Goal: Navigation & Orientation: Find specific page/section

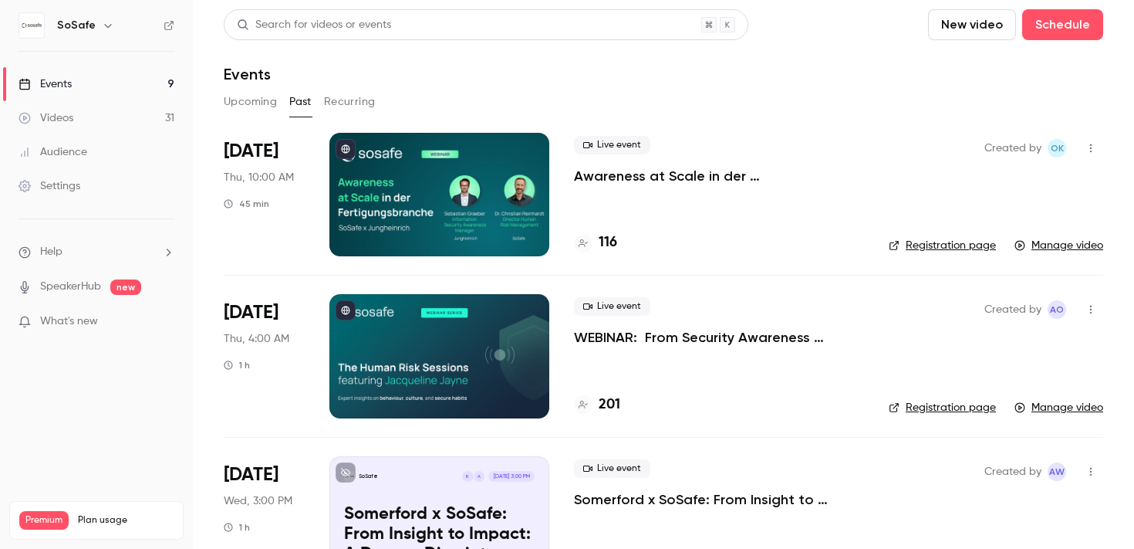
click at [348, 100] on button "Recurring" at bounding box center [350, 102] width 52 height 25
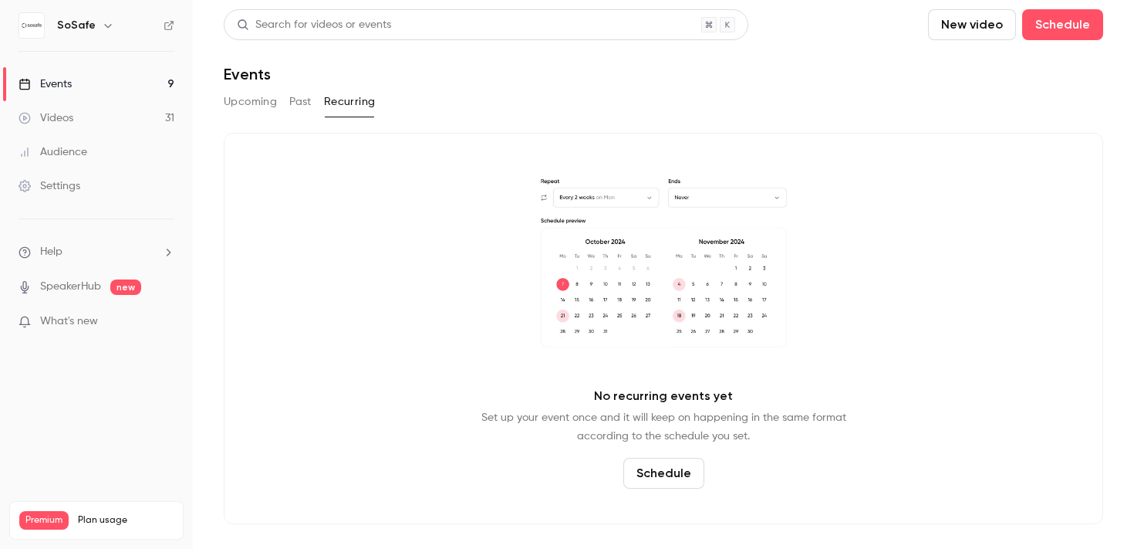
click at [298, 100] on button "Past" at bounding box center [300, 102] width 22 height 25
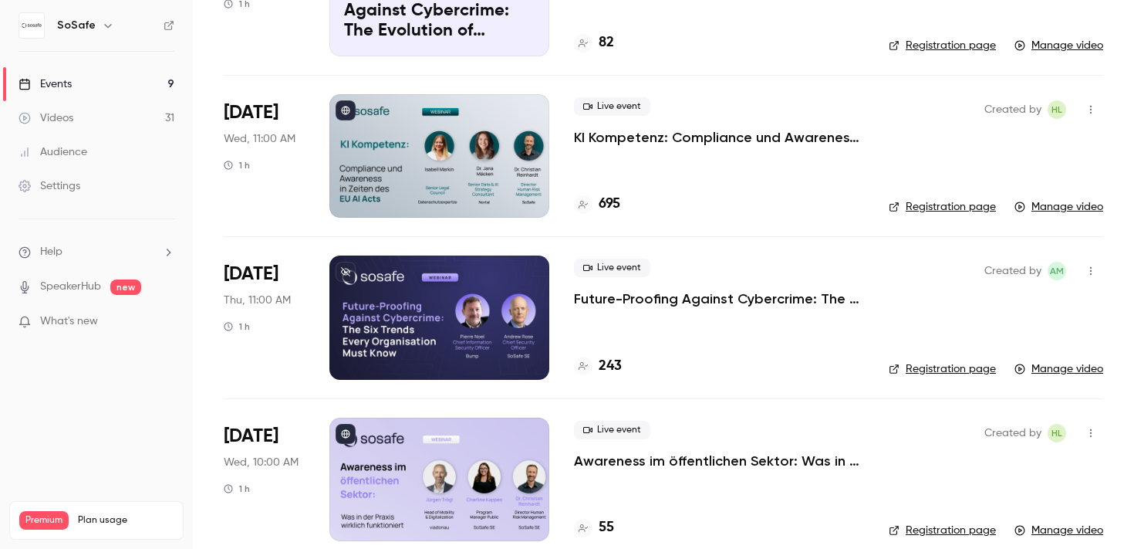
scroll to position [2188, 0]
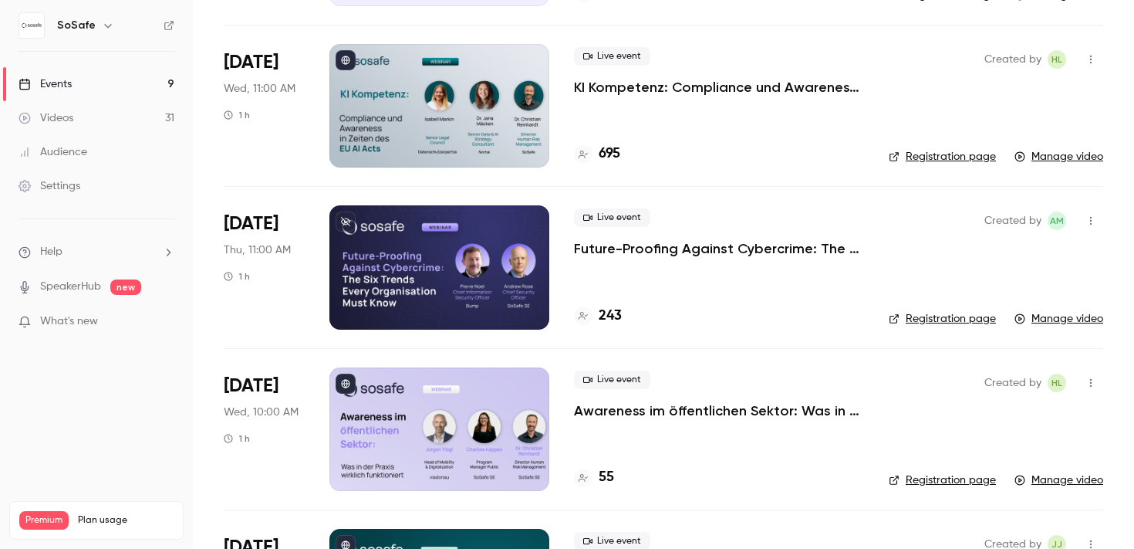
click at [397, 279] on div at bounding box center [439, 266] width 220 height 123
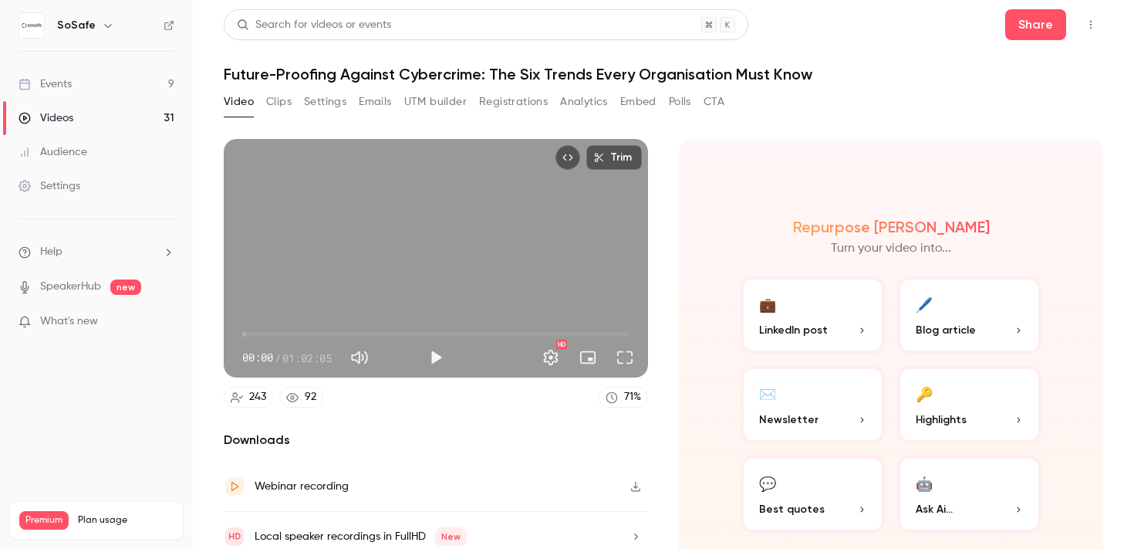
click at [584, 100] on button "Analytics" at bounding box center [584, 102] width 48 height 25
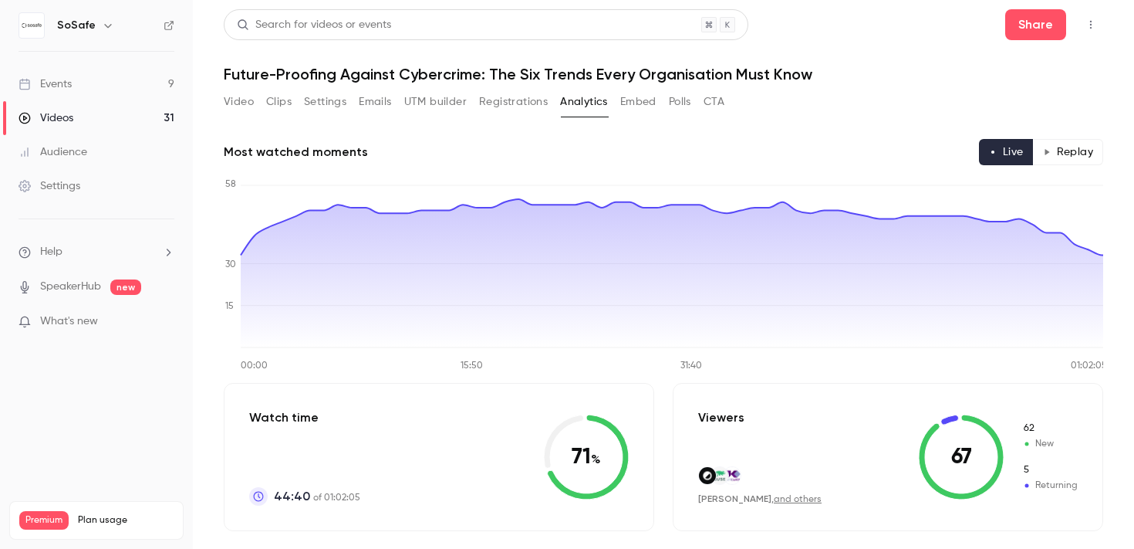
click at [522, 104] on button "Registrations" at bounding box center [513, 102] width 69 height 25
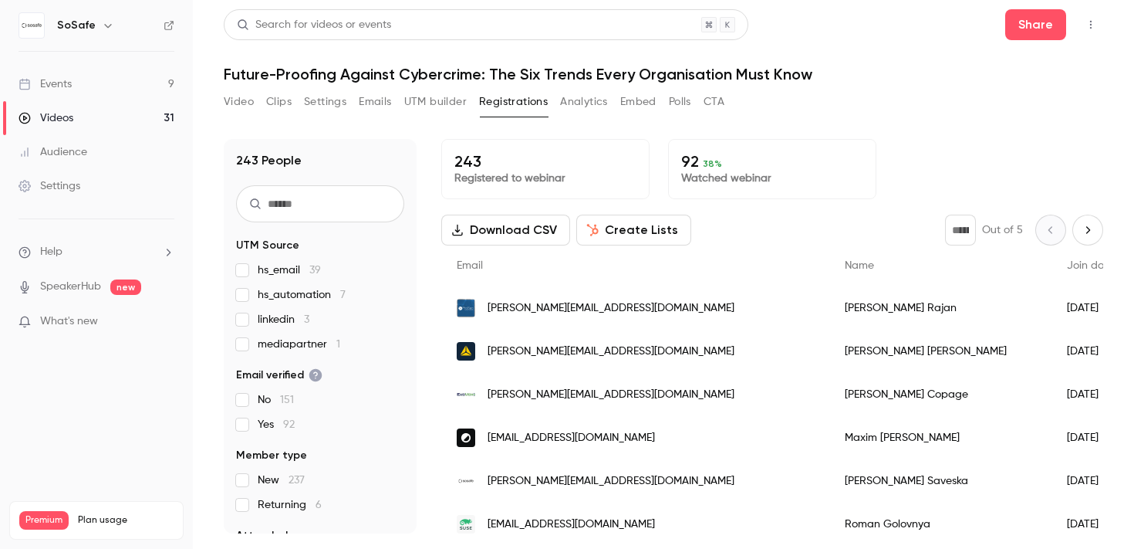
click at [585, 101] on button "Analytics" at bounding box center [584, 102] width 48 height 25
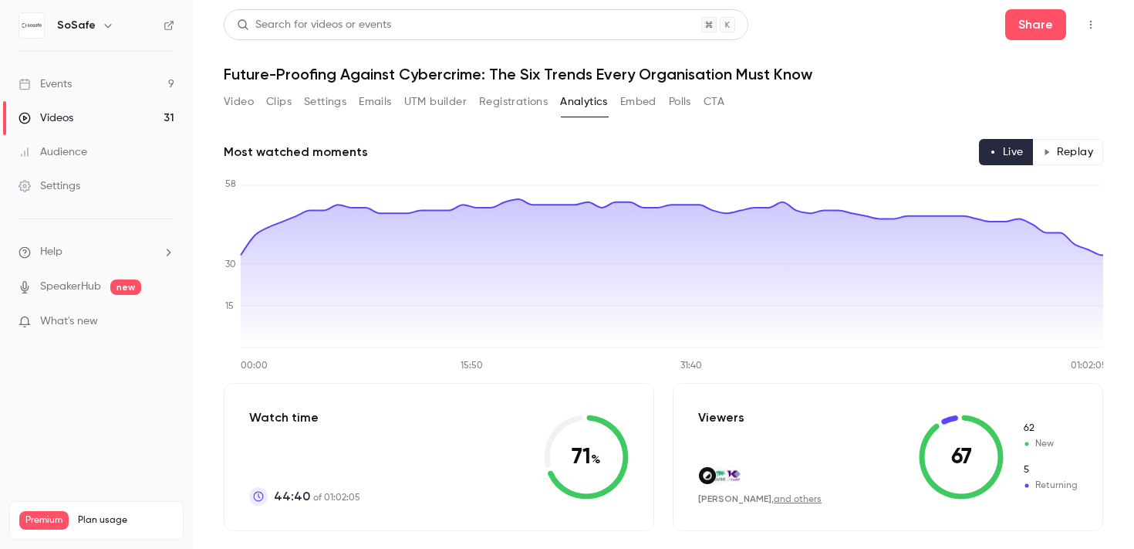
click at [513, 103] on button "Registrations" at bounding box center [513, 102] width 69 height 25
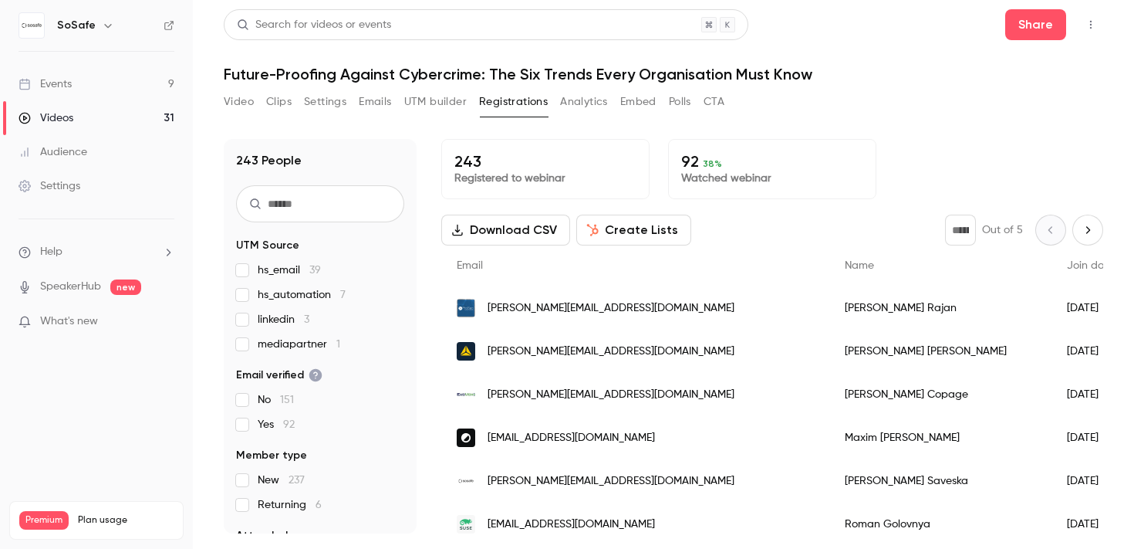
click at [578, 102] on button "Analytics" at bounding box center [584, 102] width 48 height 25
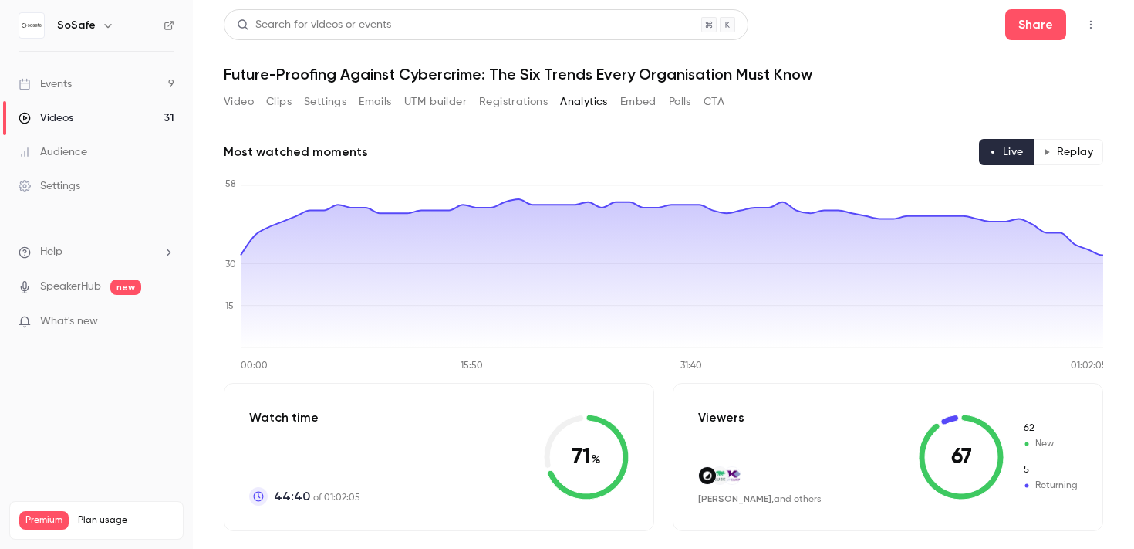
click at [1073, 150] on button "Replay" at bounding box center [1068, 152] width 70 height 26
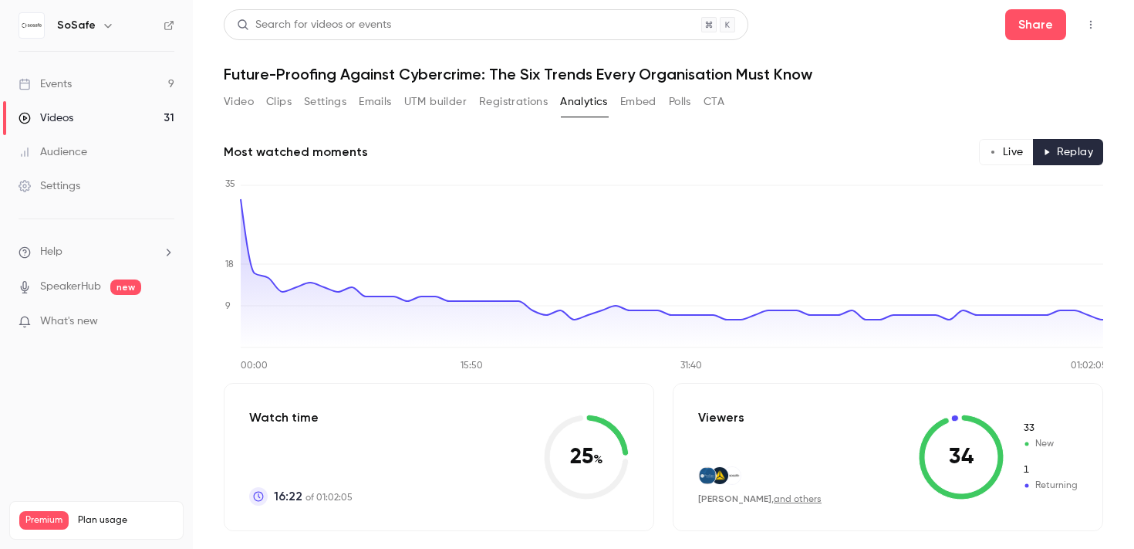
click at [990, 147] on button "Live" at bounding box center [1006, 152] width 55 height 26
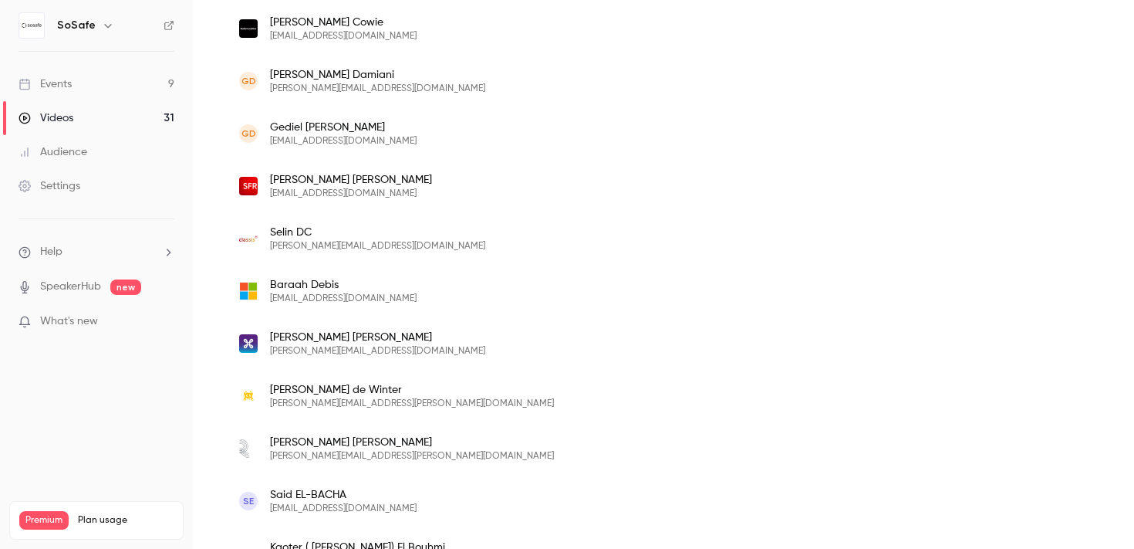
scroll to position [3688, 0]
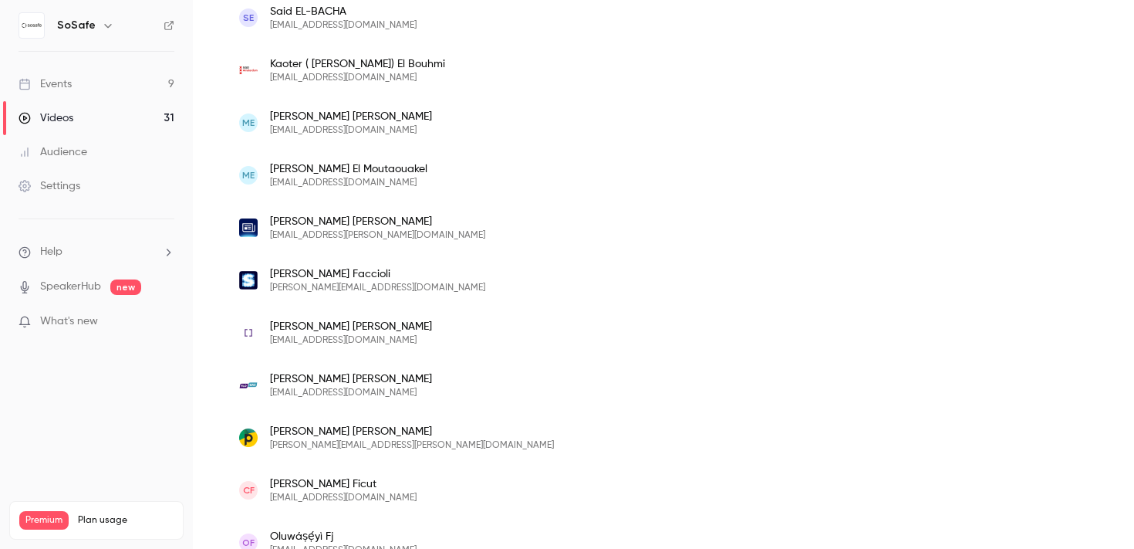
click at [54, 146] on div "Audience" at bounding box center [53, 151] width 69 height 15
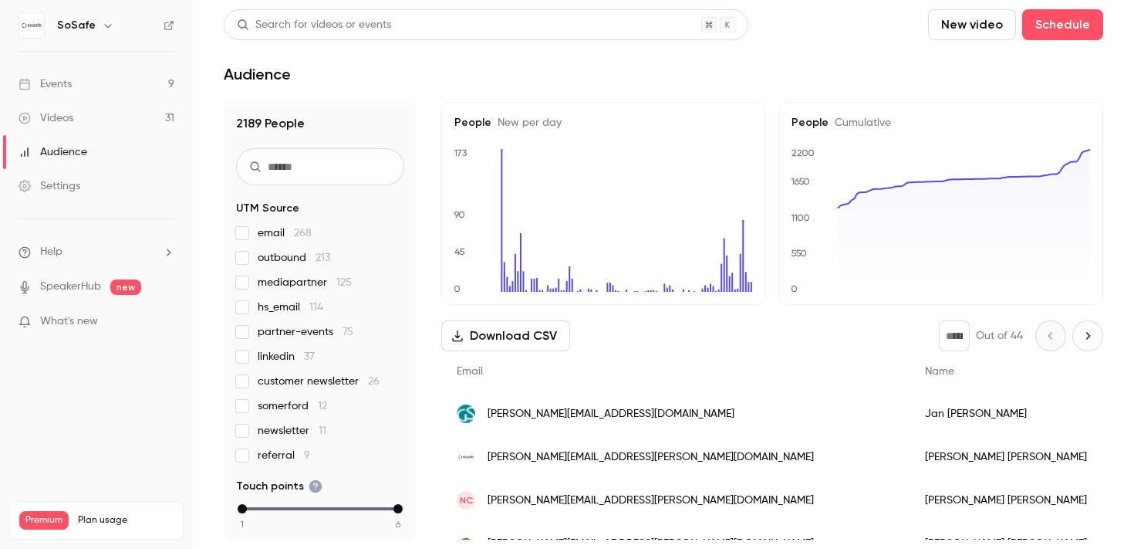
click at [60, 121] on div "Videos" at bounding box center [46, 117] width 55 height 15
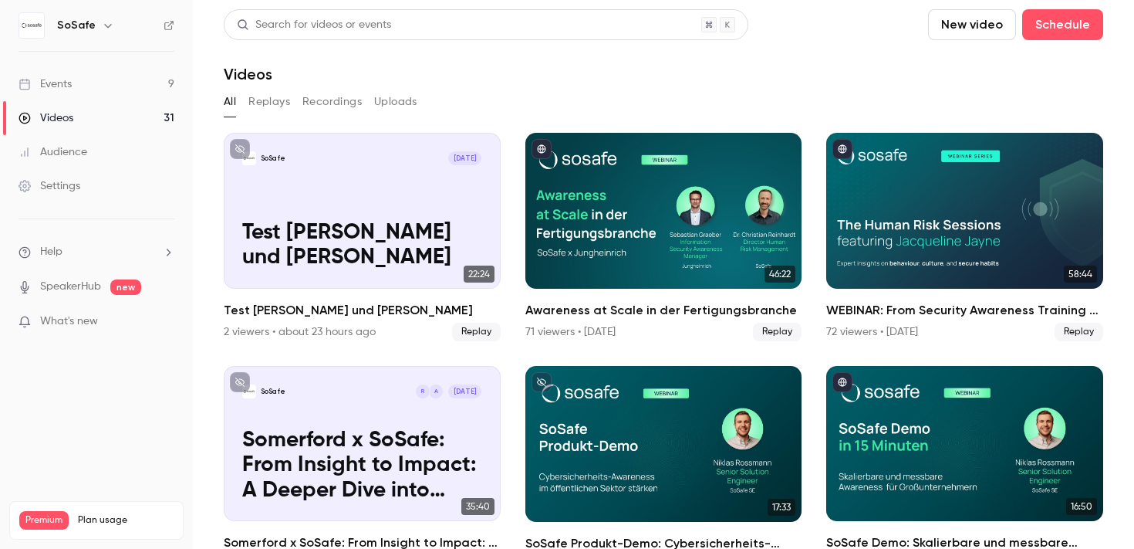
click at [79, 78] on link "Events 9" at bounding box center [96, 84] width 193 height 34
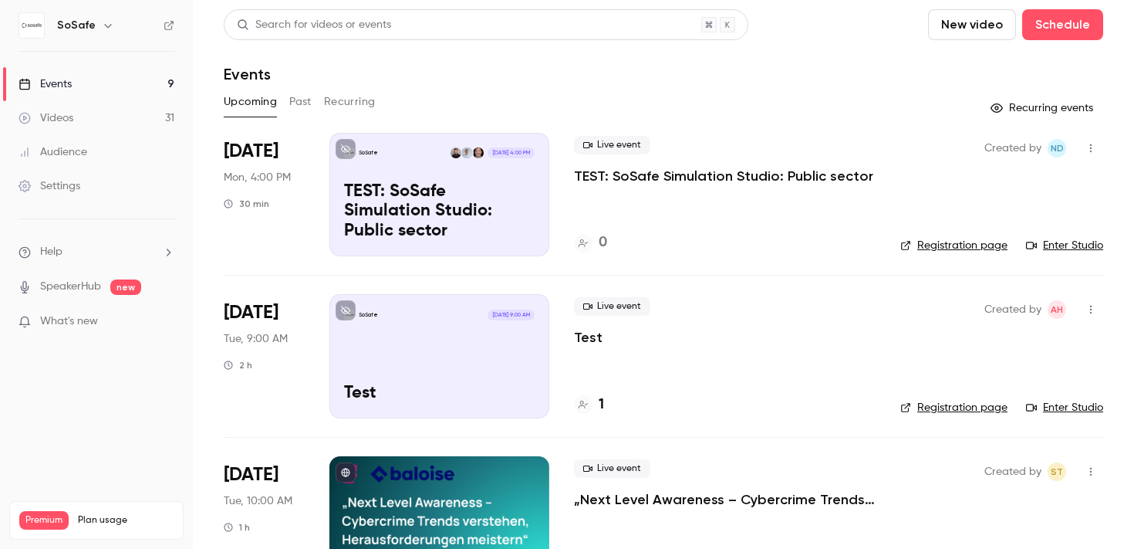
click at [300, 93] on button "Past" at bounding box center [300, 102] width 22 height 25
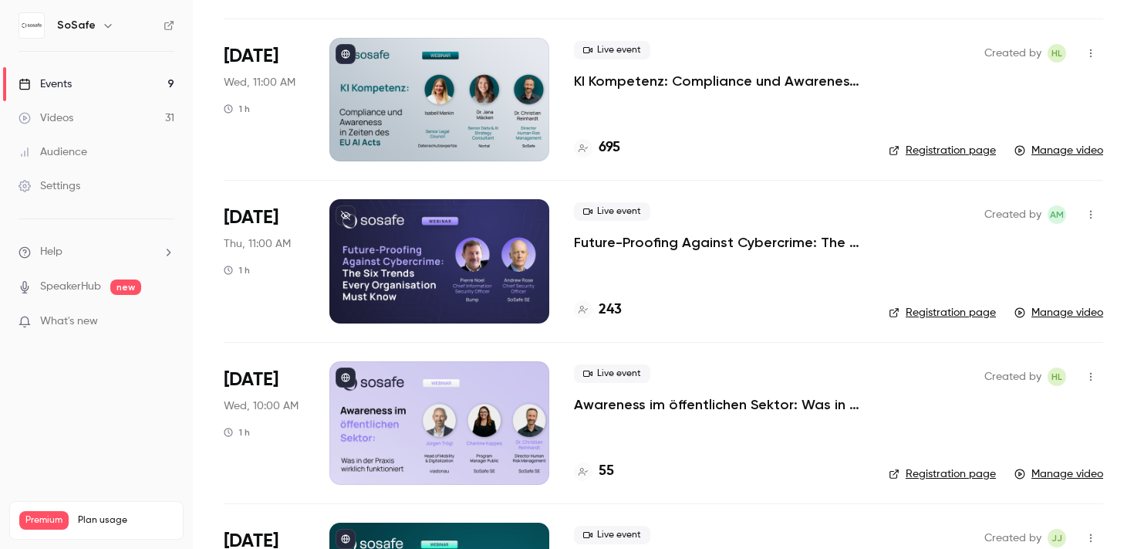
scroll to position [2254, 0]
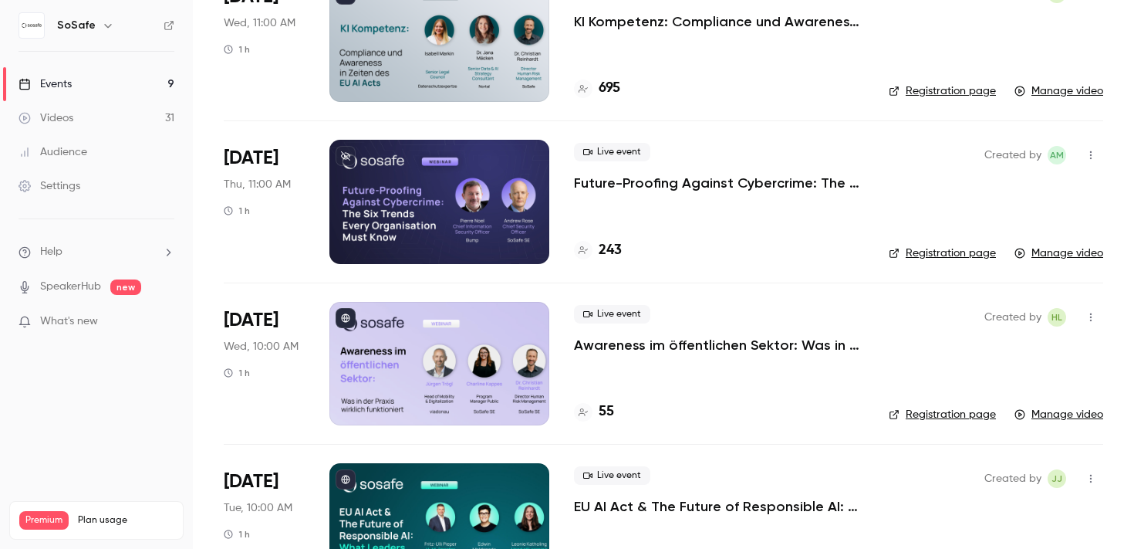
click at [375, 198] on div at bounding box center [439, 201] width 220 height 123
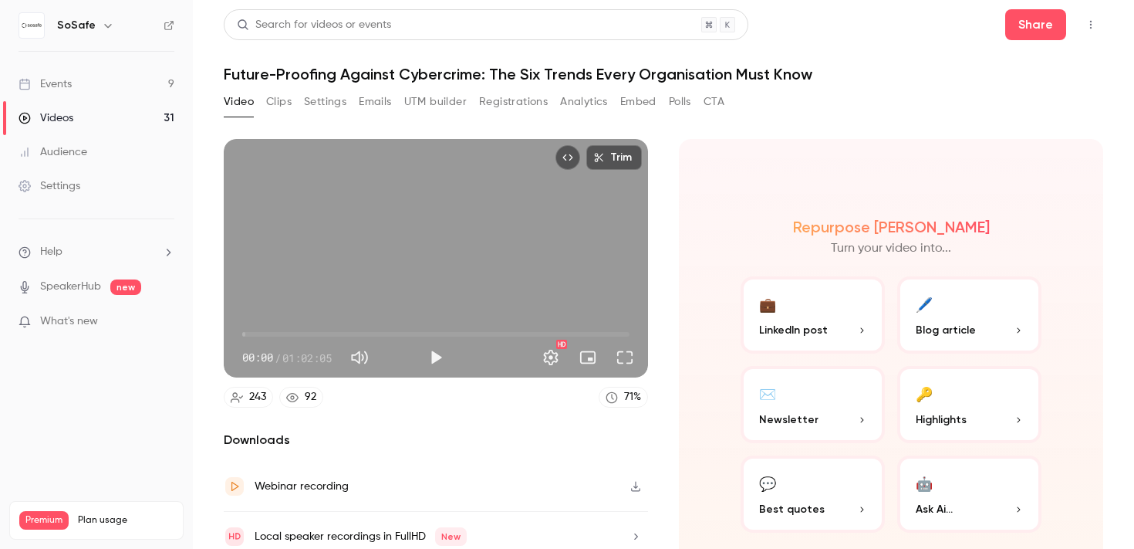
click at [578, 96] on button "Analytics" at bounding box center [584, 102] width 48 height 25
